Goal: Information Seeking & Learning: Learn about a topic

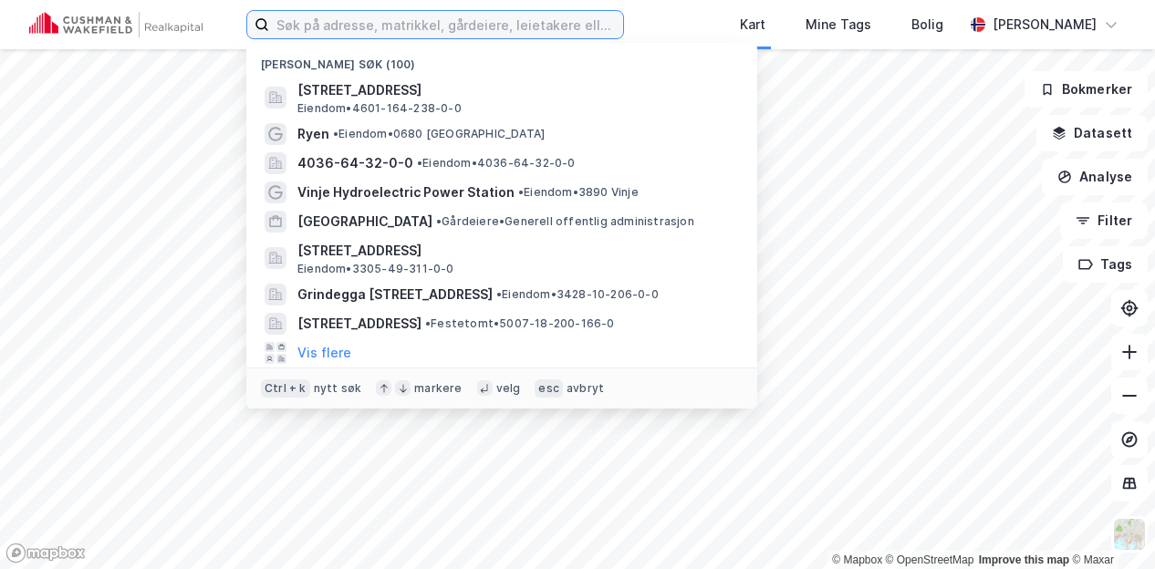
click at [306, 17] on input at bounding box center [446, 24] width 354 height 27
click at [306, 17] on input "n" at bounding box center [435, 24] width 332 height 27
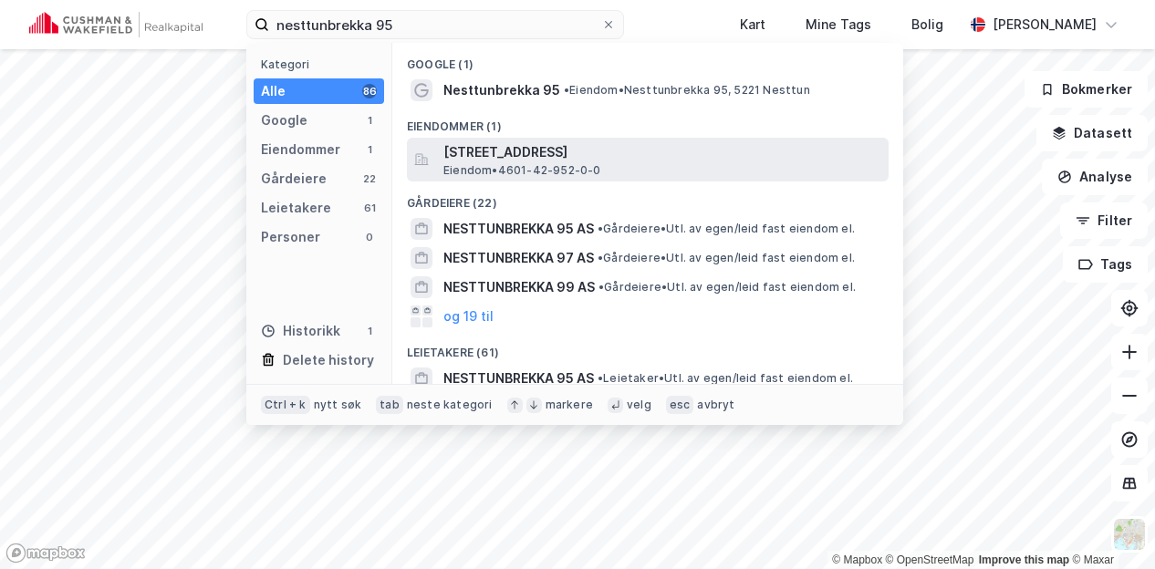
click at [503, 147] on span "[STREET_ADDRESS]" at bounding box center [662, 152] width 438 height 22
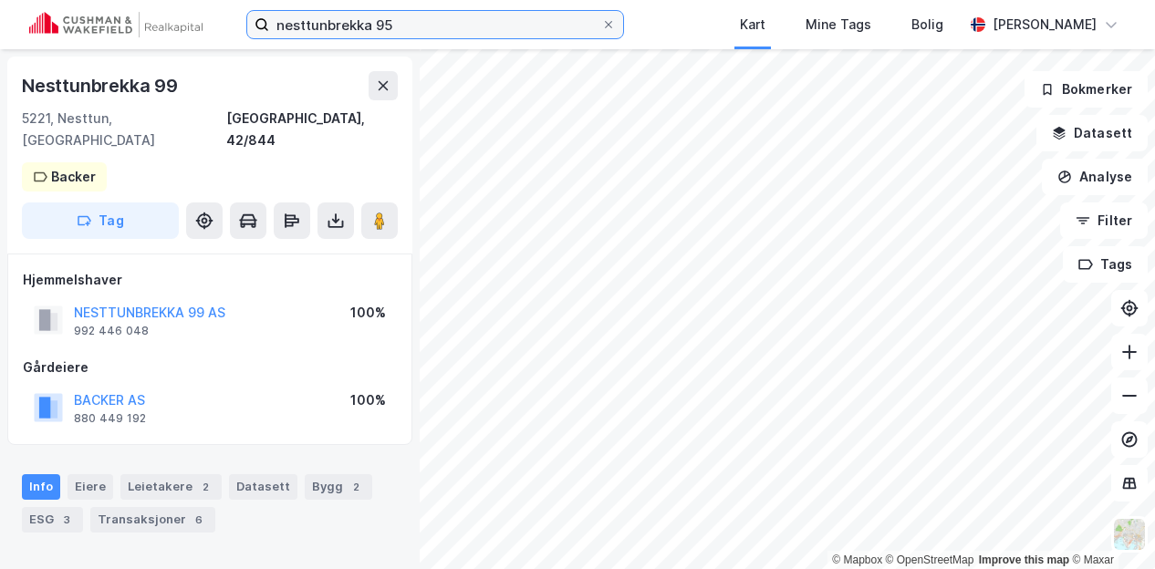
click at [306, 23] on input "nesttunbrekka 95" at bounding box center [435, 24] width 332 height 27
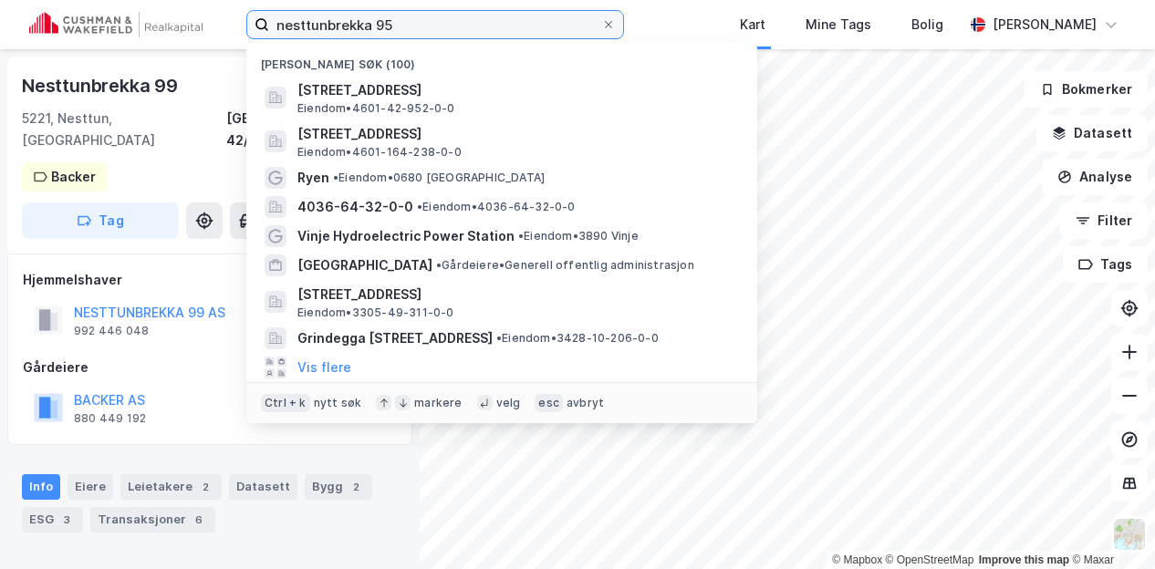
click at [306, 23] on input "nesttunbrekka 95" at bounding box center [435, 24] width 332 height 27
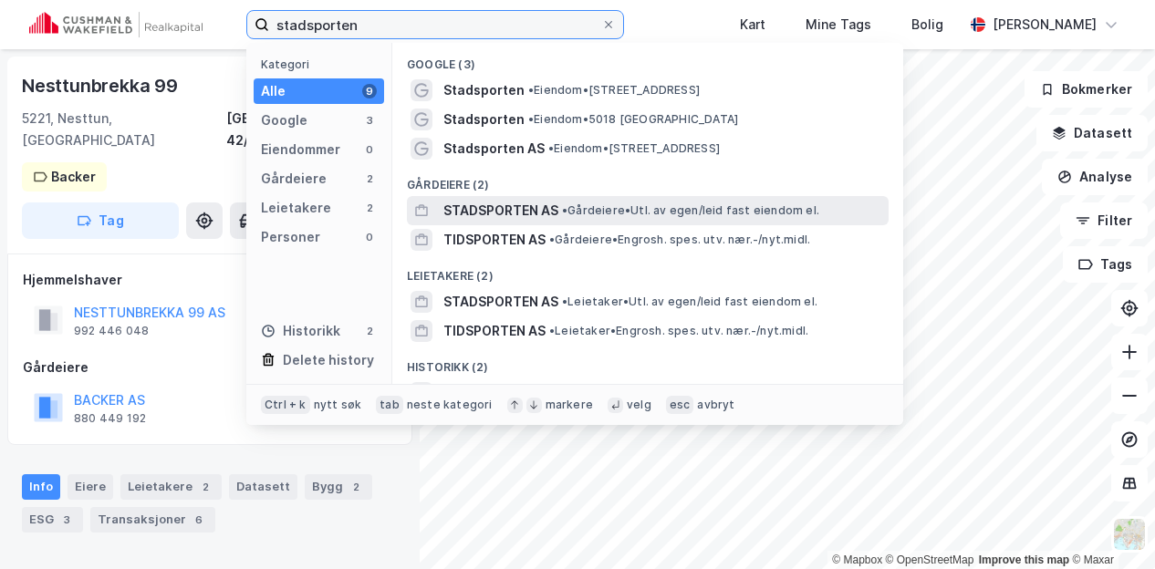
type input "stadsporten"
click at [554, 203] on span "STADSPORTEN AS" at bounding box center [500, 211] width 115 height 22
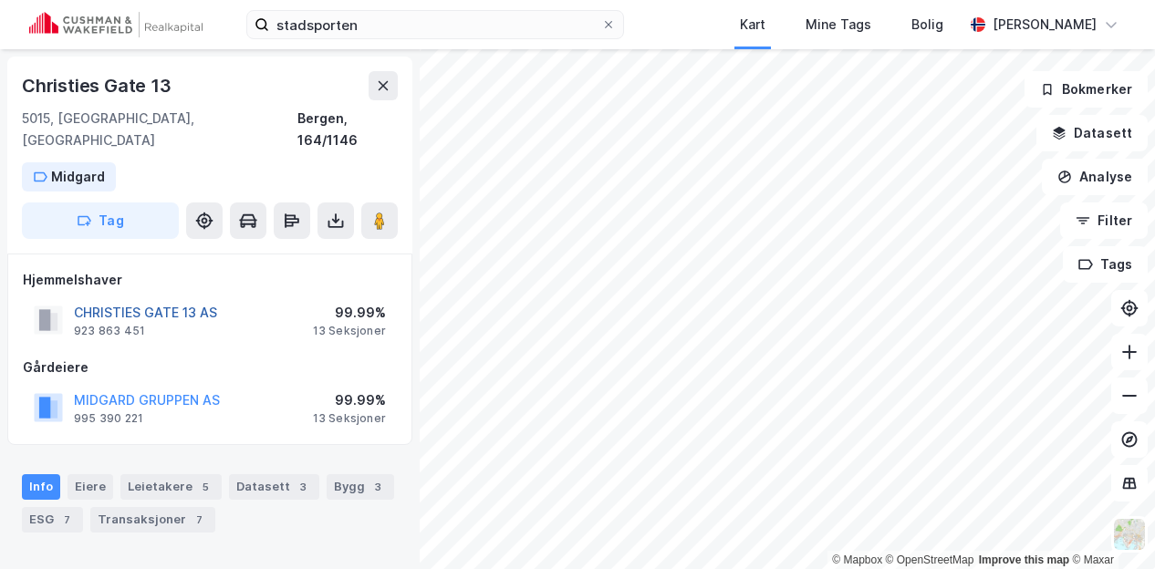
click at [0, 0] on button "CHRISTIES GATE 13 AS" at bounding box center [0, 0] width 0 height 0
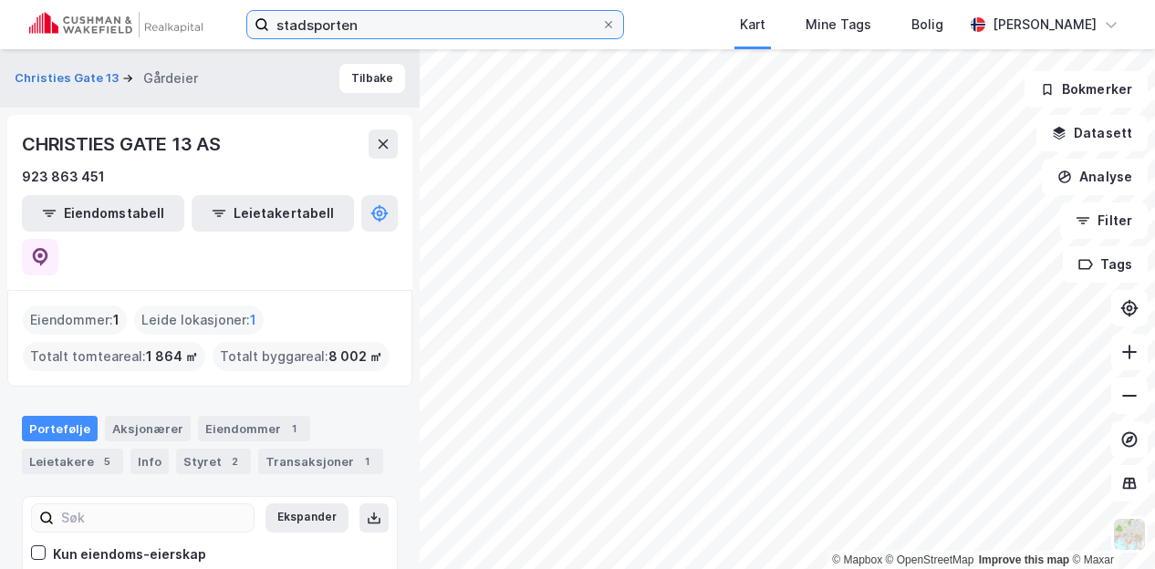
click at [387, 26] on input "stadsporten" at bounding box center [435, 24] width 332 height 27
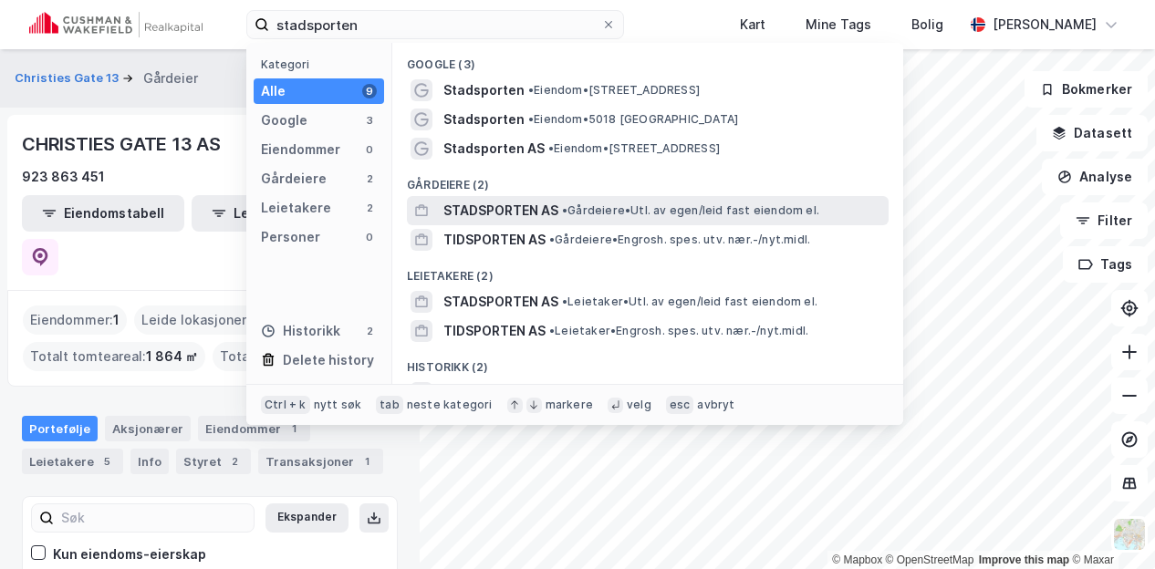
click at [529, 205] on span "STADSPORTEN AS" at bounding box center [500, 211] width 115 height 22
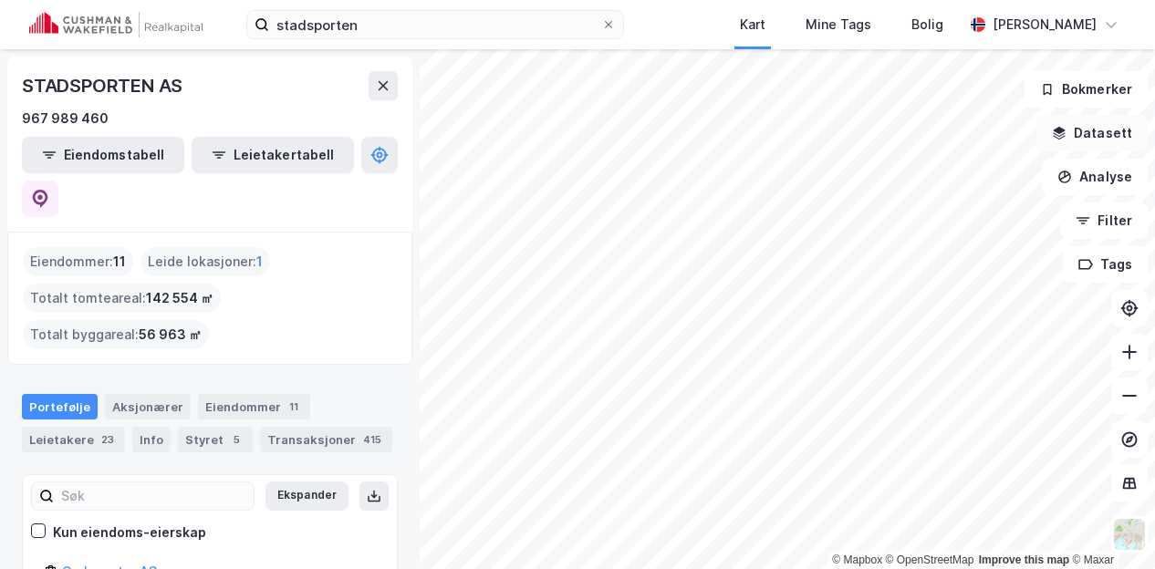
click at [1091, 130] on button "Datasett" at bounding box center [1091, 133] width 111 height 36
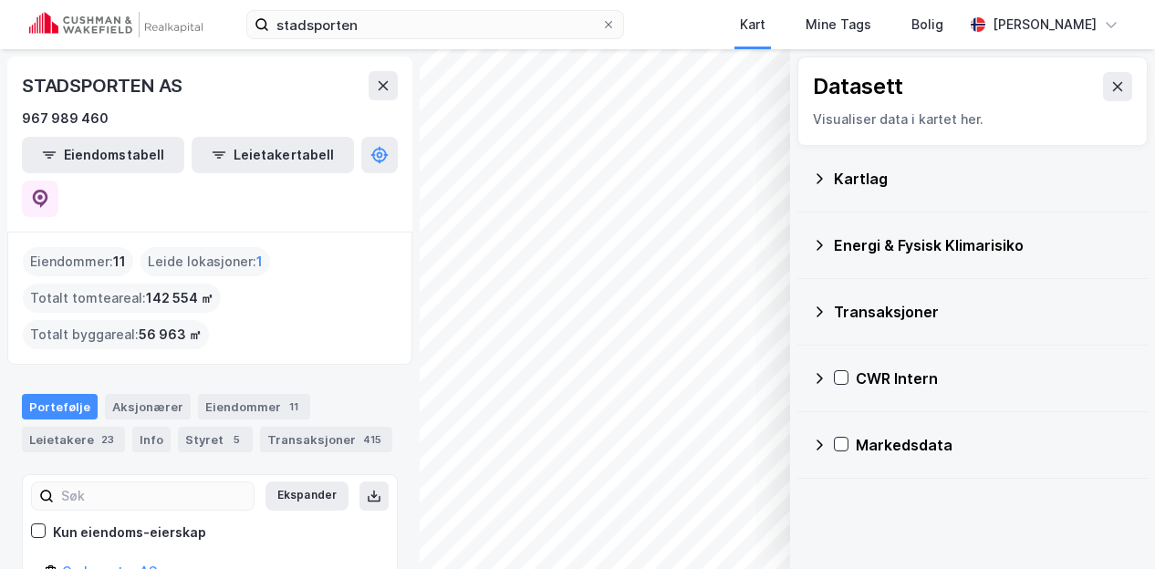
click at [819, 376] on icon at bounding box center [819, 378] width 15 height 15
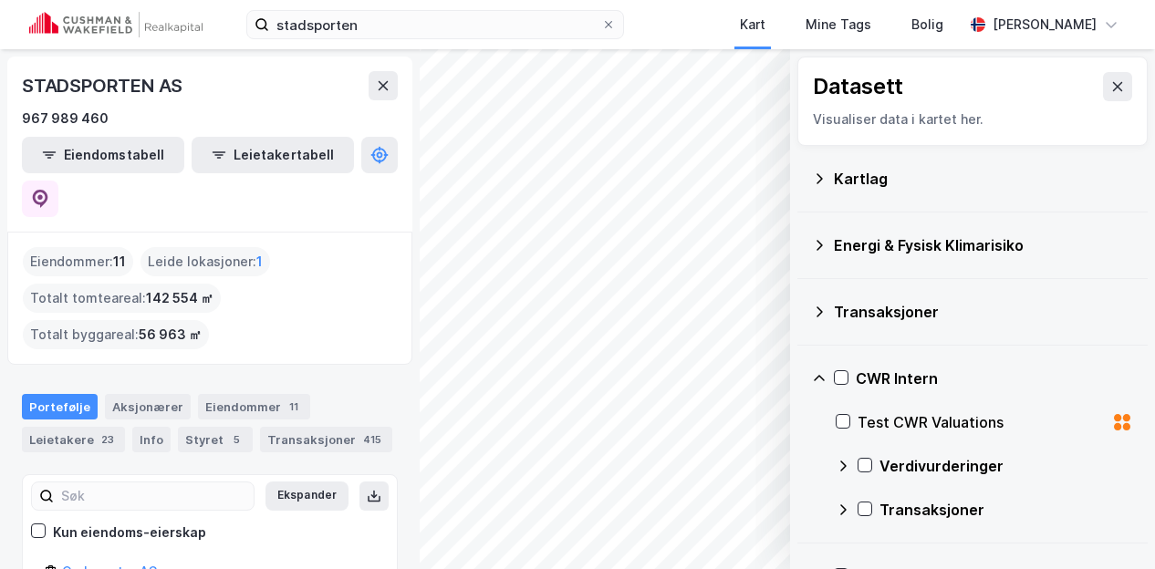
click at [841, 464] on icon at bounding box center [842, 466] width 15 height 15
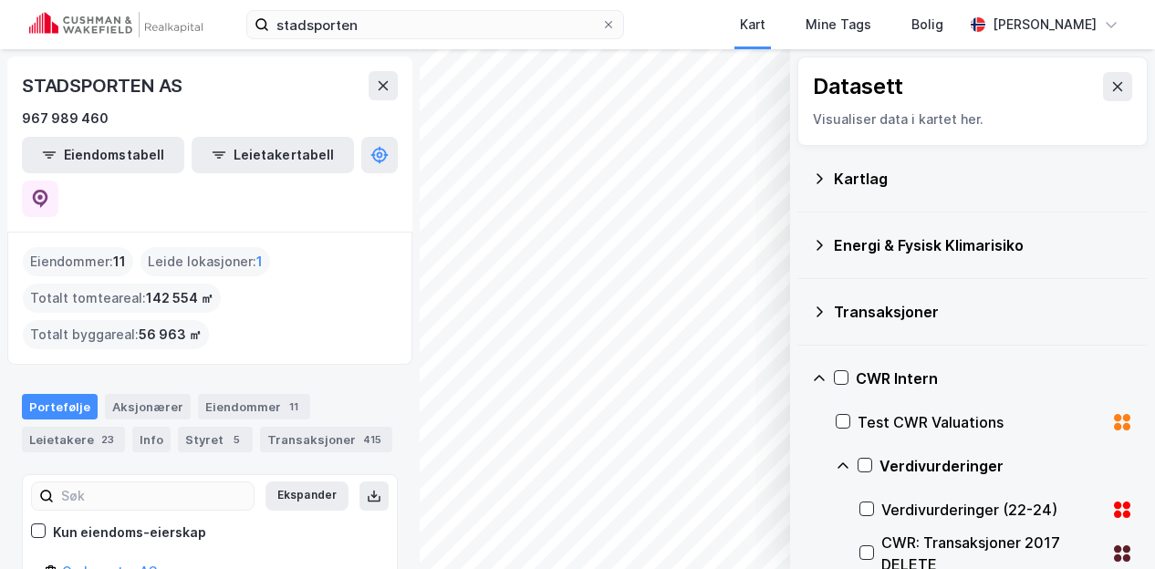
click at [876, 498] on div "Verdivurderinger (22-24)" at bounding box center [996, 510] width 274 height 44
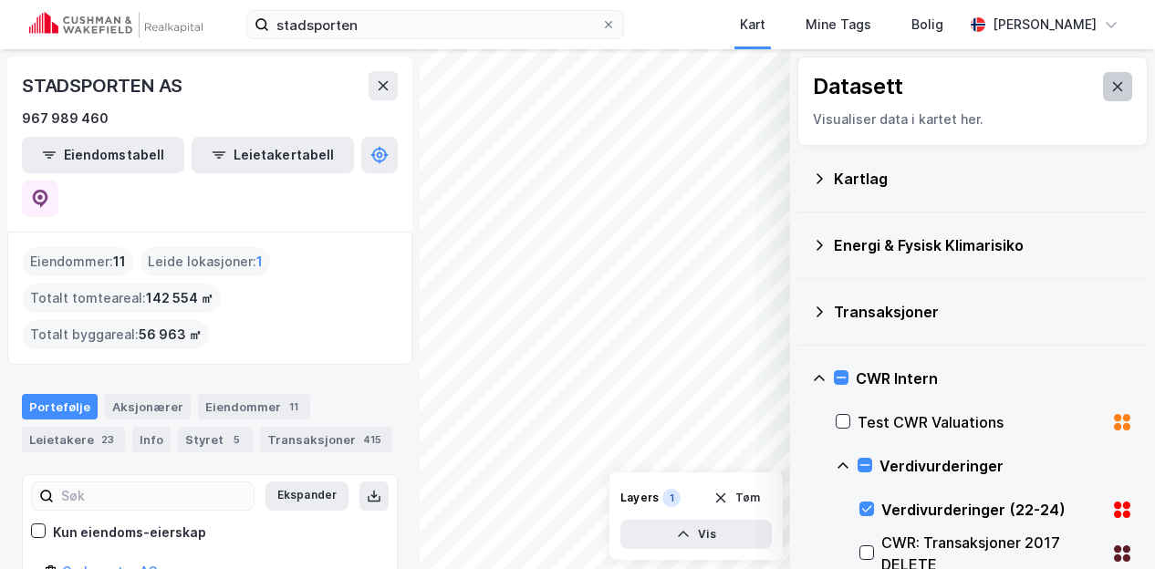
click at [1108, 78] on button at bounding box center [1117, 86] width 29 height 29
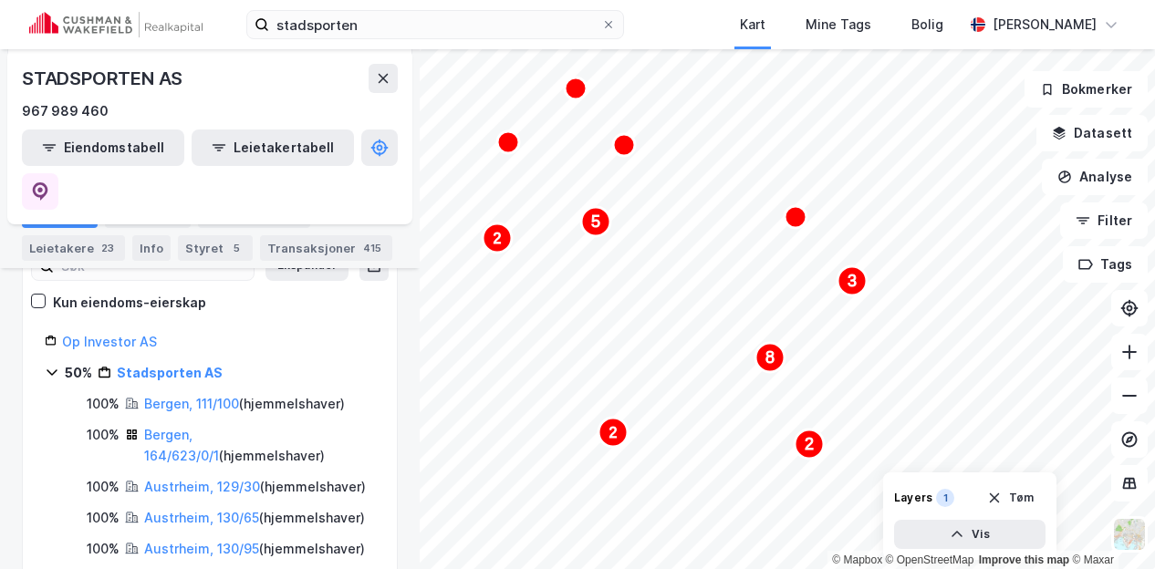
scroll to position [231, 0]
click at [104, 333] on link "Op Investor AS" at bounding box center [109, 341] width 95 height 16
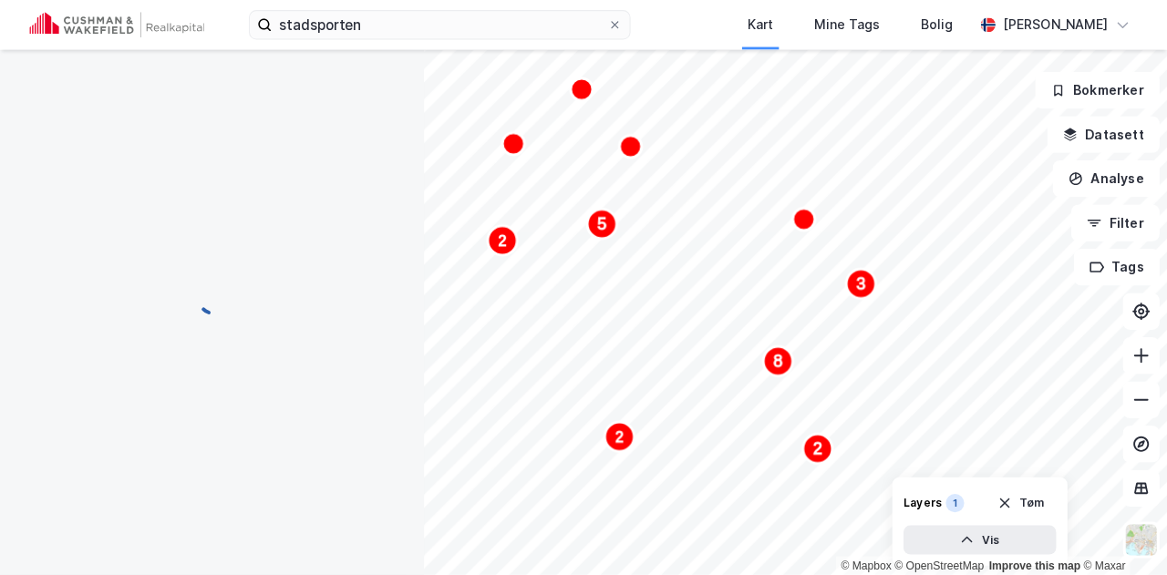
scroll to position [0, 0]
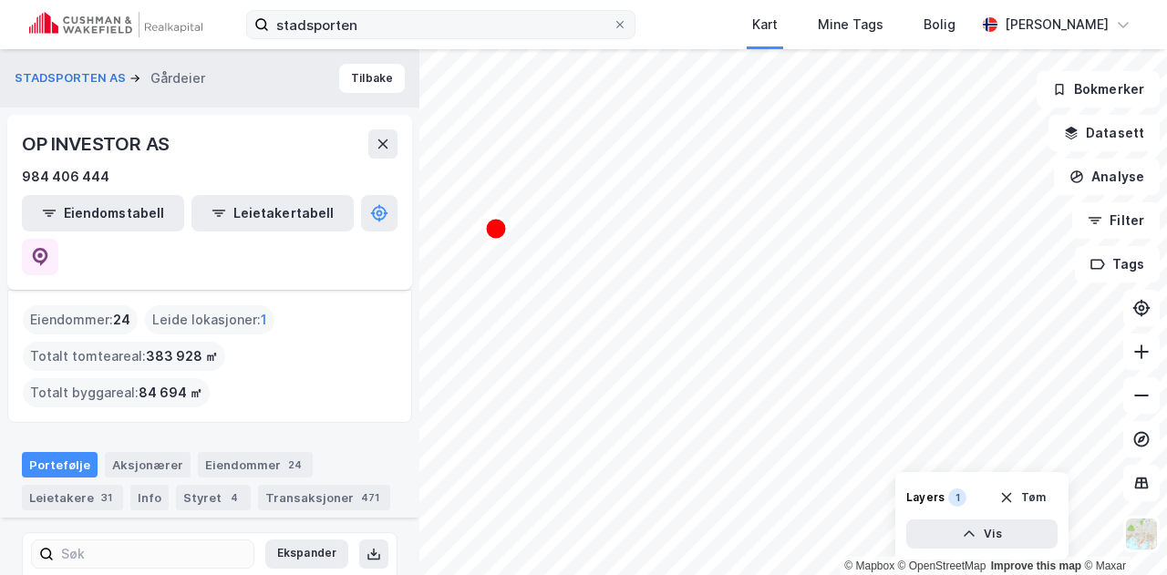
click at [636, 34] on label "stadsporten" at bounding box center [440, 24] width 389 height 29
click at [613, 34] on input "stadsporten" at bounding box center [441, 24] width 344 height 27
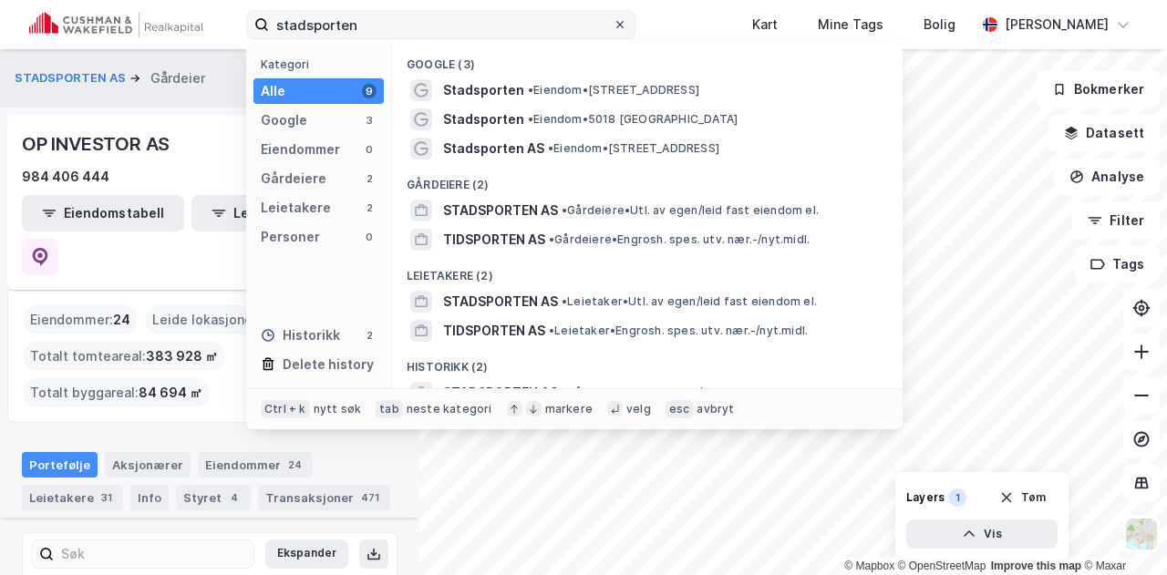
click at [626, 25] on icon at bounding box center [620, 24] width 11 height 11
click at [613, 25] on input "stadsporten" at bounding box center [441, 24] width 344 height 27
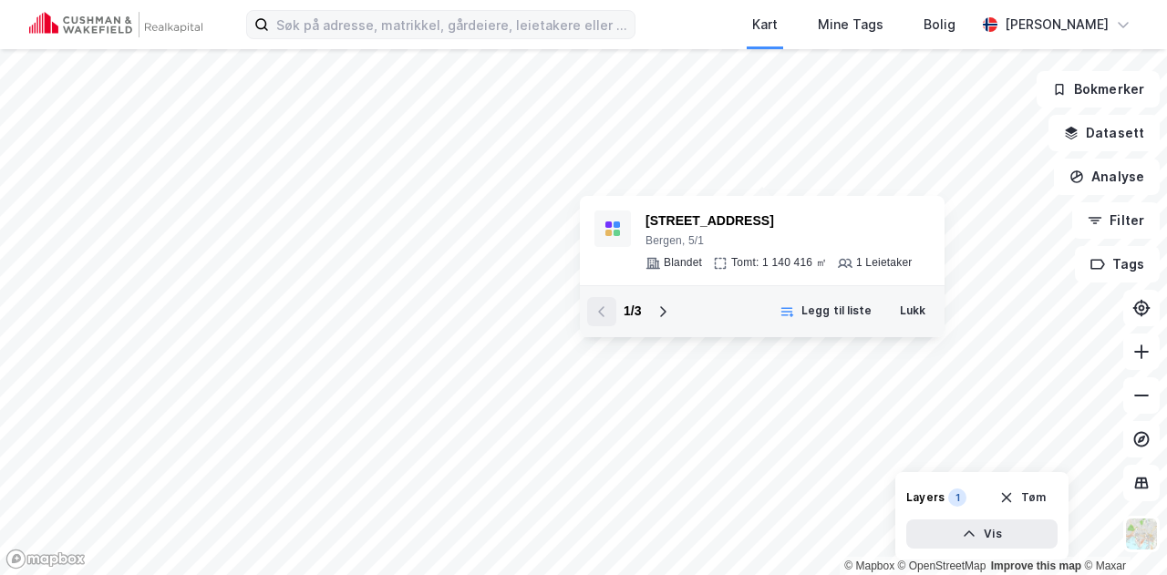
click at [938, 313] on div "1 / 3 Legg til liste Lukk" at bounding box center [762, 311] width 365 height 52
click at [916, 311] on button "Lukk" at bounding box center [912, 311] width 49 height 29
